Goal: Information Seeking & Learning: Learn about a topic

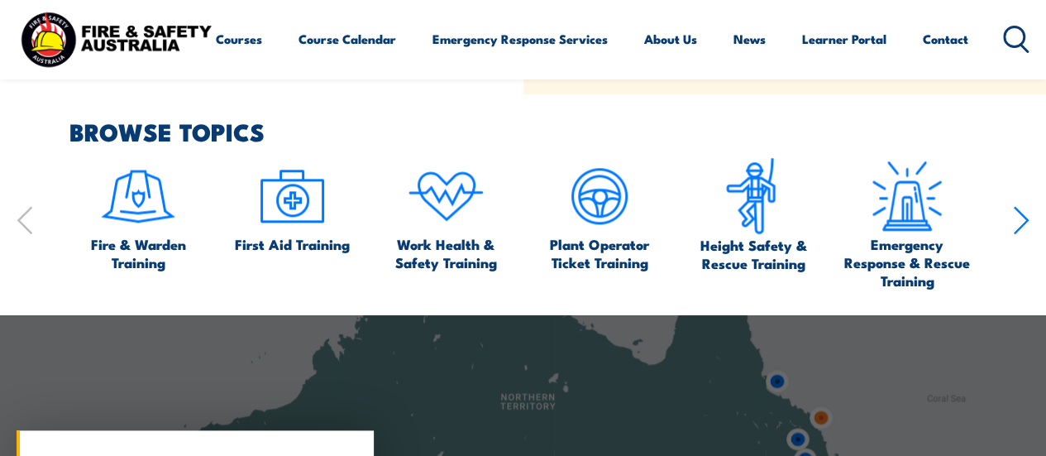
scroll to position [809, 0]
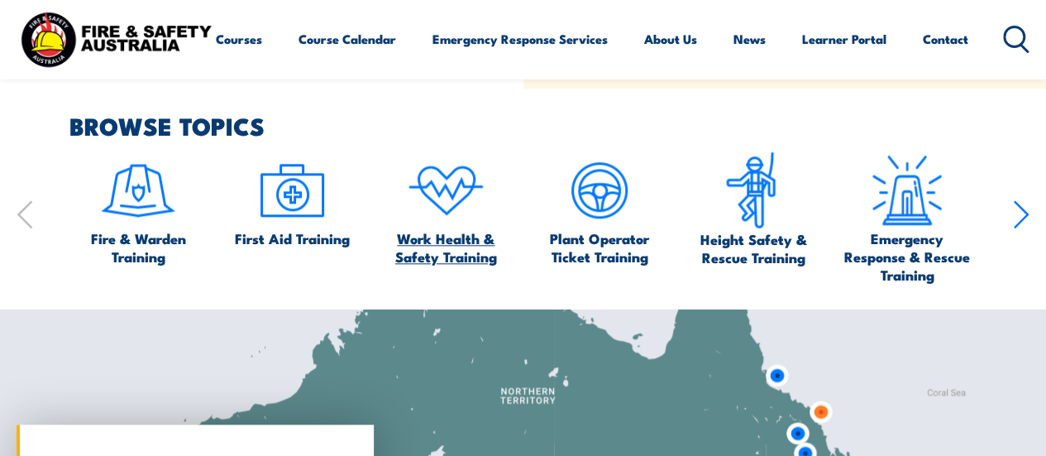
click at [423, 247] on span "Work Health & Safety Training" at bounding box center [446, 247] width 138 height 36
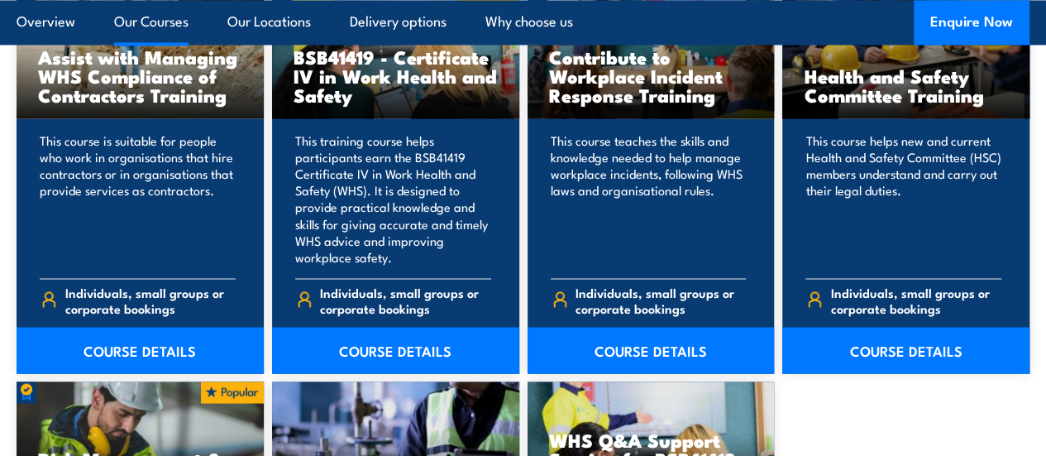
scroll to position [1355, 0]
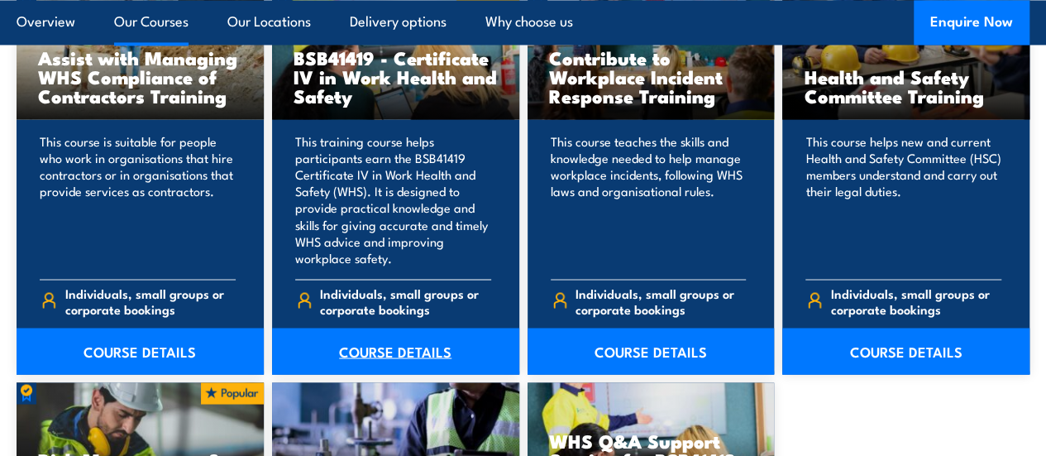
click at [406, 374] on link "COURSE DETAILS" at bounding box center [395, 350] width 247 height 46
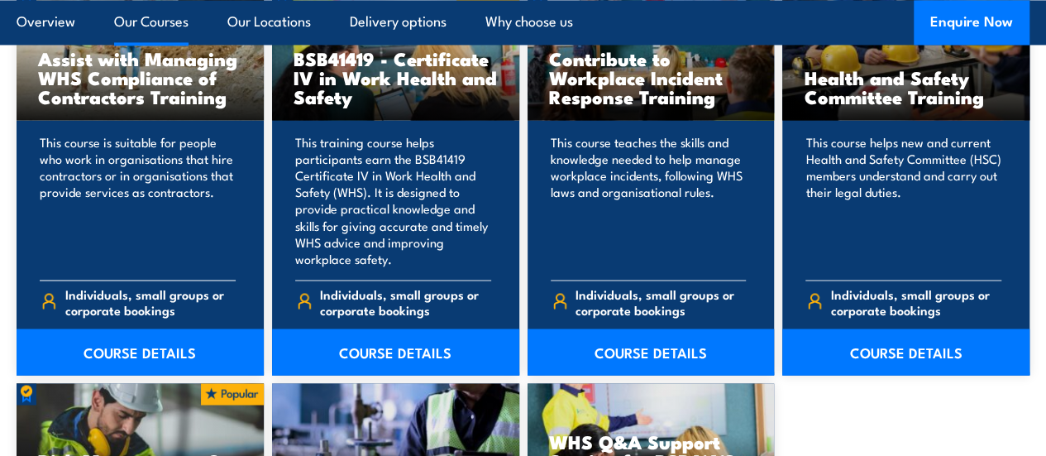
scroll to position [1355, 0]
